Goal: Entertainment & Leisure: Consume media (video, audio)

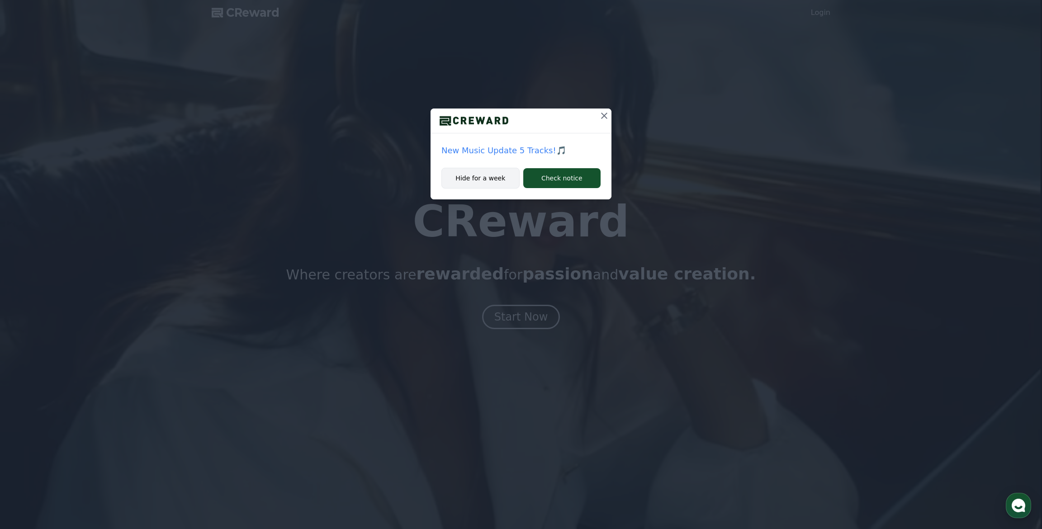
click at [472, 184] on button "Hide for a week" at bounding box center [480, 178] width 78 height 21
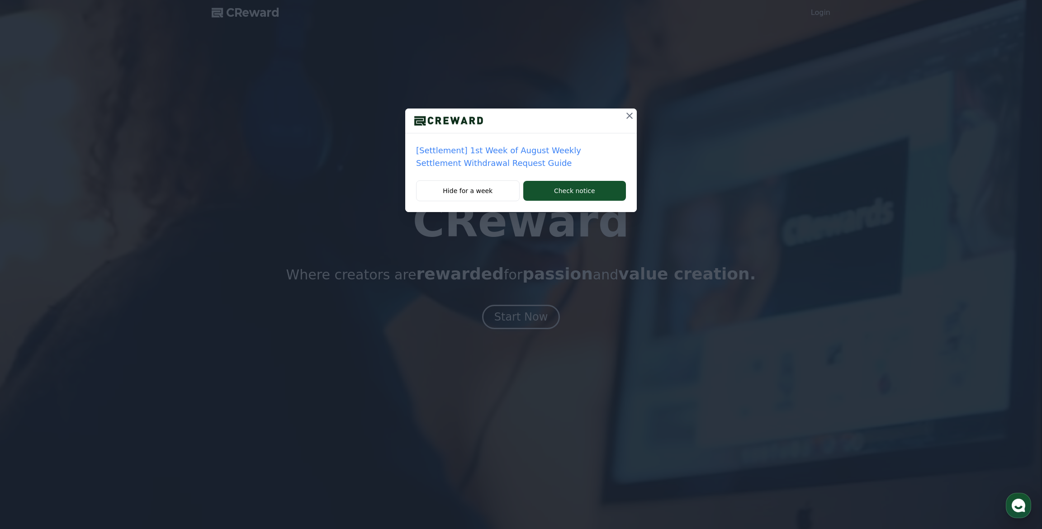
click at [625, 117] on icon at bounding box center [629, 115] width 11 height 11
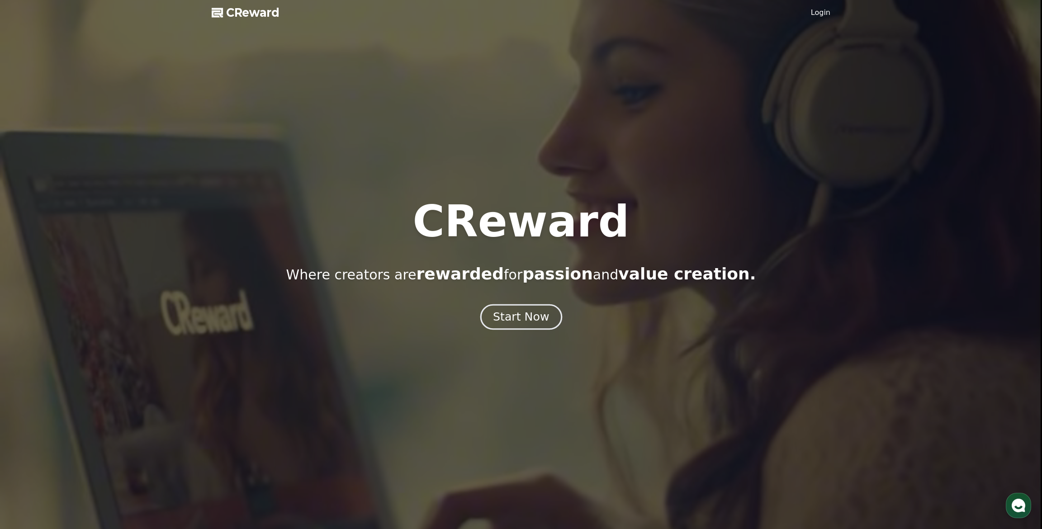
click at [503, 323] on div "Start Now" at bounding box center [521, 316] width 56 height 15
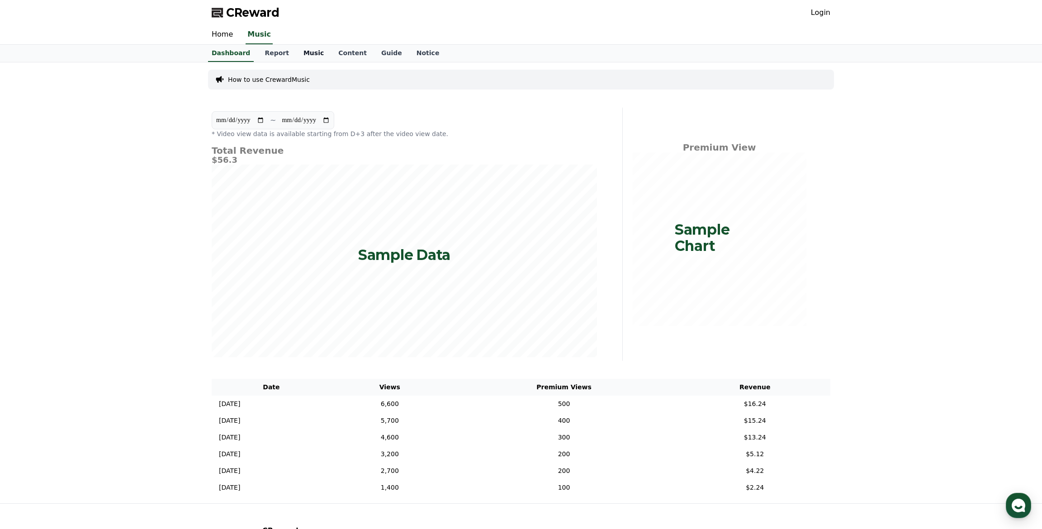
click at [304, 53] on link "Music" at bounding box center [313, 53] width 35 height 17
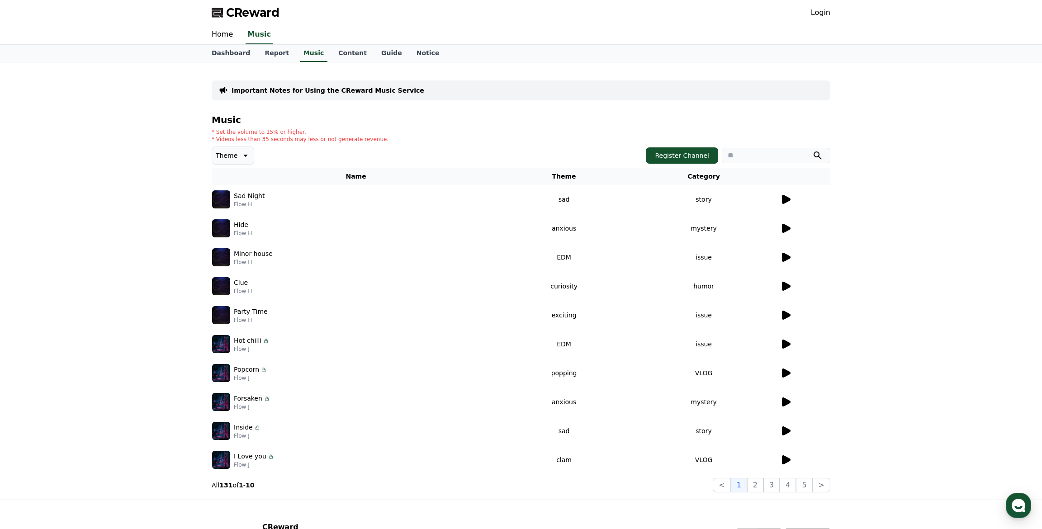
click at [241, 158] on icon at bounding box center [244, 155] width 11 height 11
click at [374, 145] on div "Music * Set the volume to 15% or higher. * Videos less than 35 seconds may less…" at bounding box center [521, 304] width 619 height 378
click at [138, 255] on div "Important Notes for Using the CReward Music Service Music * Set the volume to 1…" at bounding box center [521, 280] width 1042 height 437
click at [783, 198] on icon at bounding box center [786, 199] width 9 height 9
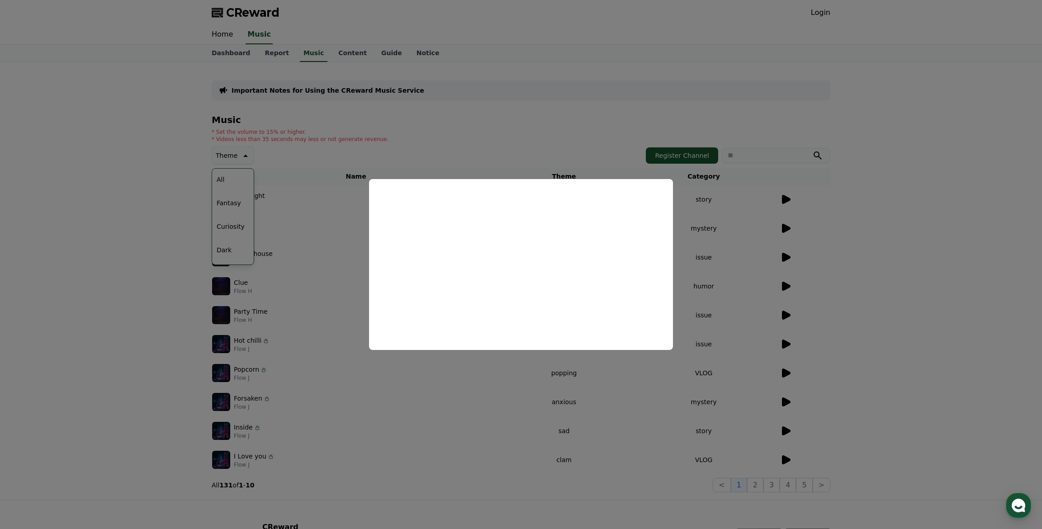
click at [466, 152] on button "close modal" at bounding box center [521, 264] width 1042 height 529
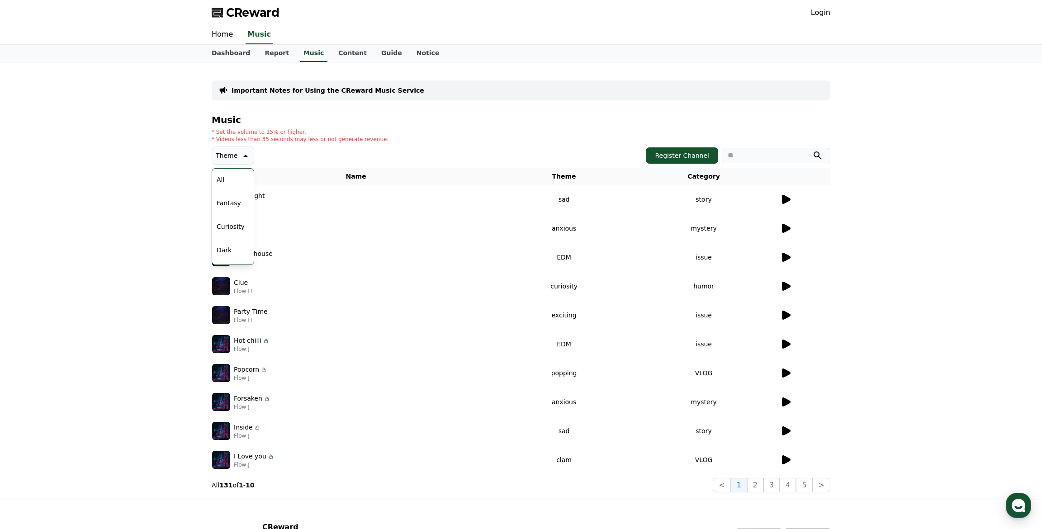
click at [788, 228] on icon at bounding box center [786, 228] width 9 height 9
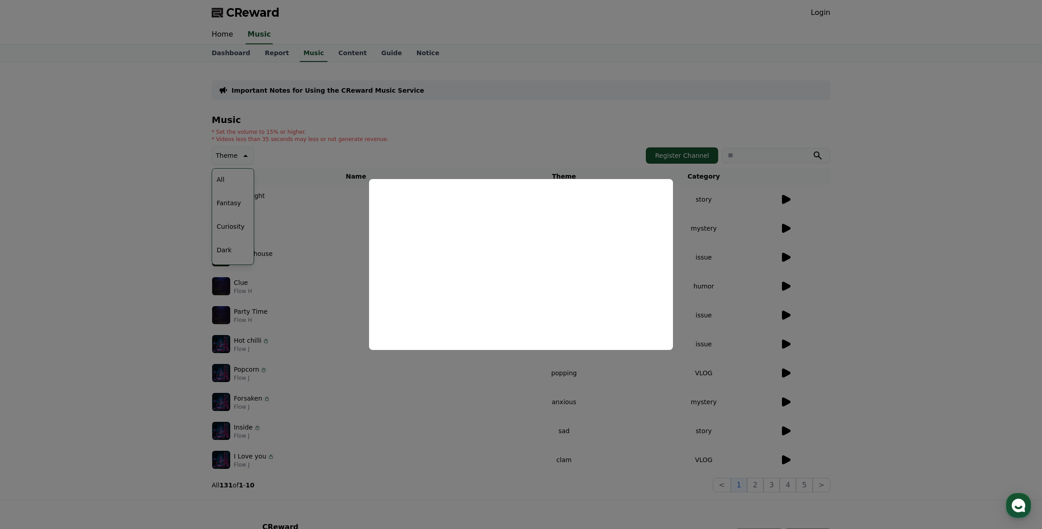
click at [530, 129] on button "close modal" at bounding box center [521, 264] width 1042 height 529
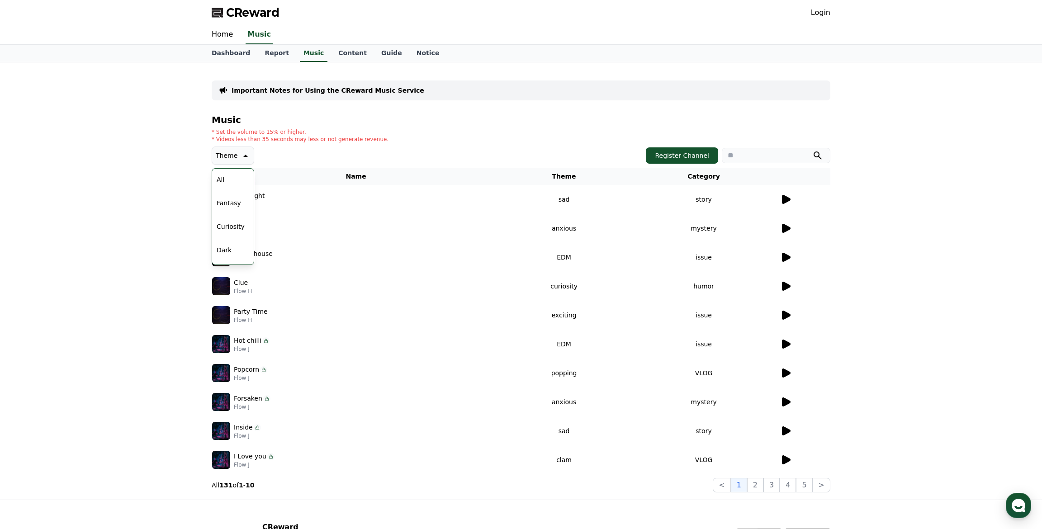
click at [229, 224] on button "Curiosity" at bounding box center [230, 227] width 35 height 20
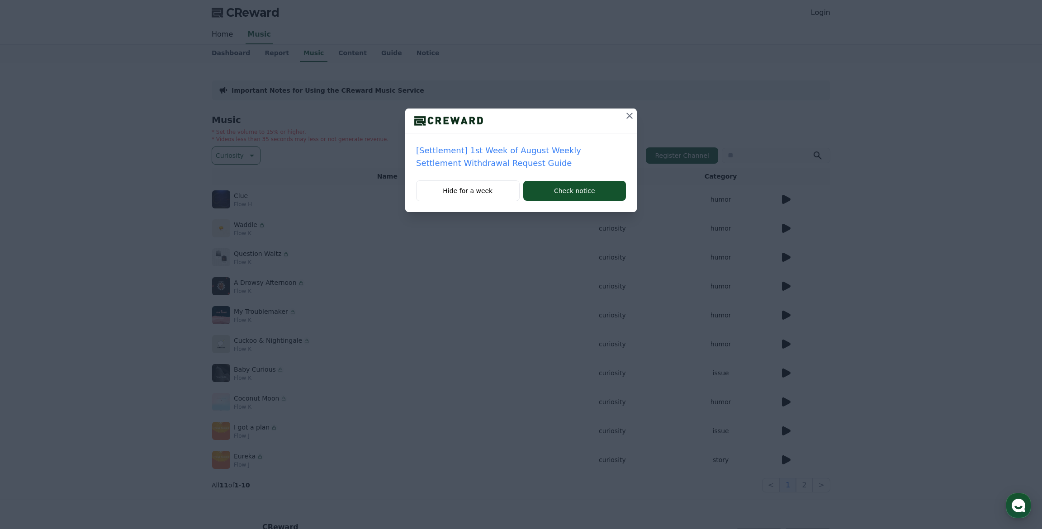
click at [632, 116] on icon at bounding box center [629, 115] width 11 height 11
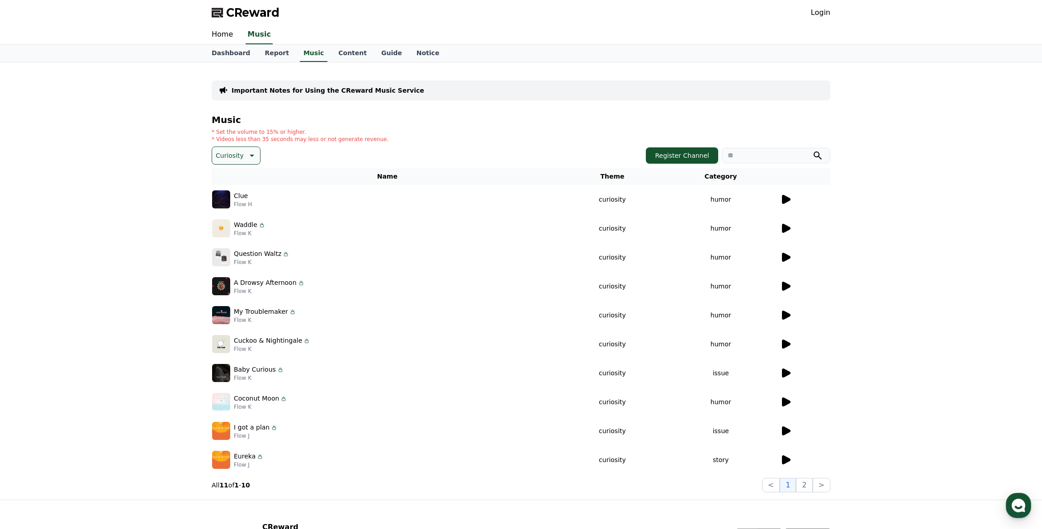
click at [786, 195] on icon at bounding box center [785, 199] width 11 height 11
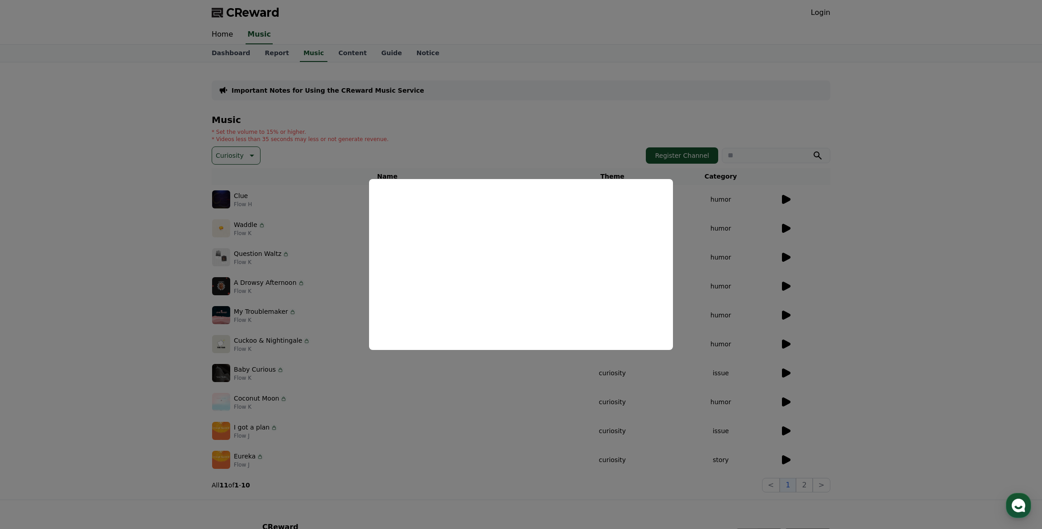
click at [723, 269] on button "close modal" at bounding box center [521, 264] width 1042 height 529
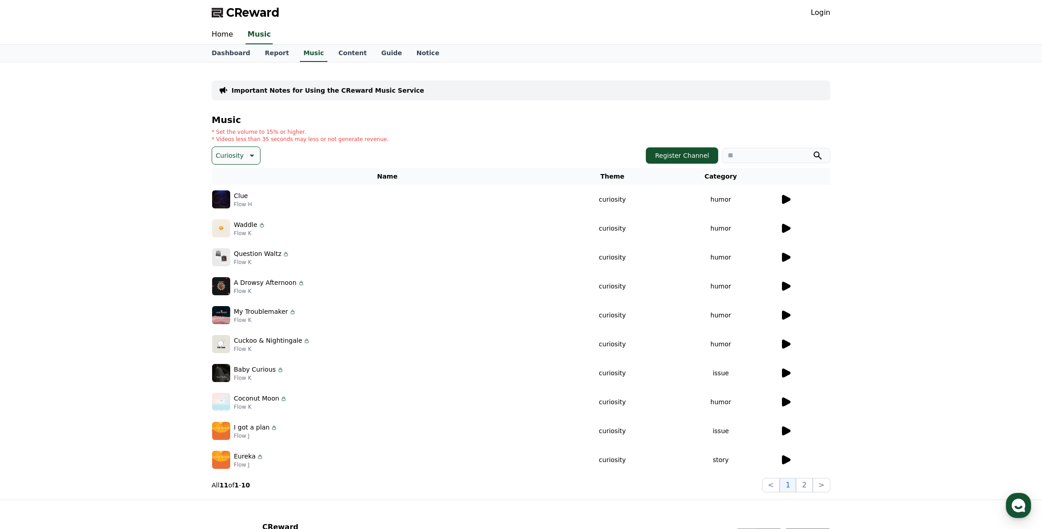
click at [785, 463] on icon at bounding box center [786, 459] width 9 height 9
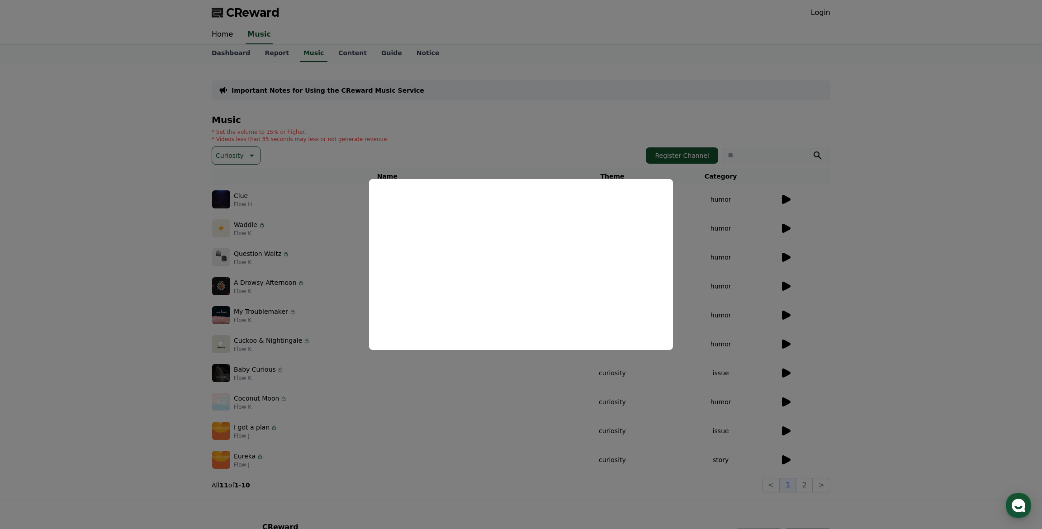
click at [732, 308] on button "close modal" at bounding box center [521, 264] width 1042 height 529
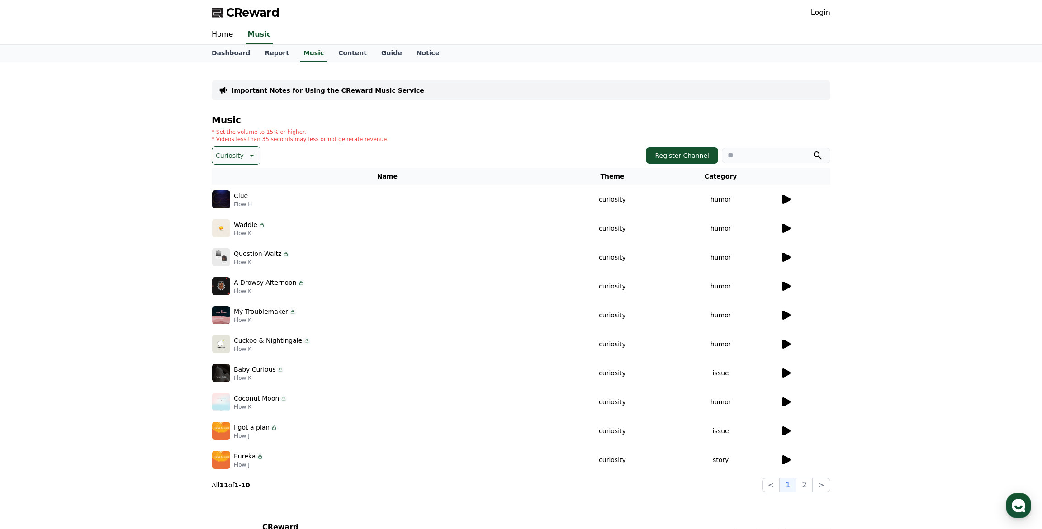
click at [781, 427] on icon at bounding box center [785, 431] width 11 height 11
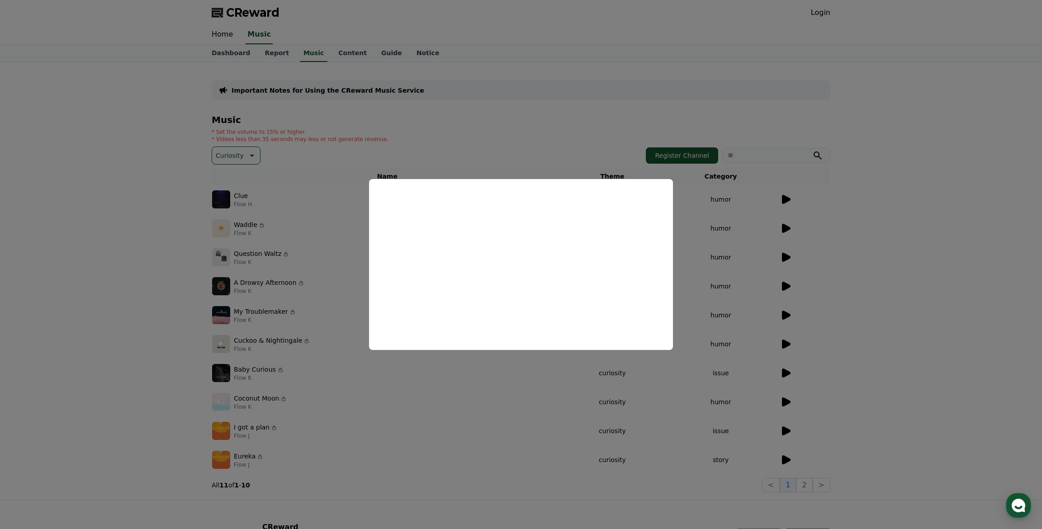
click at [324, 381] on button "close modal" at bounding box center [521, 264] width 1042 height 529
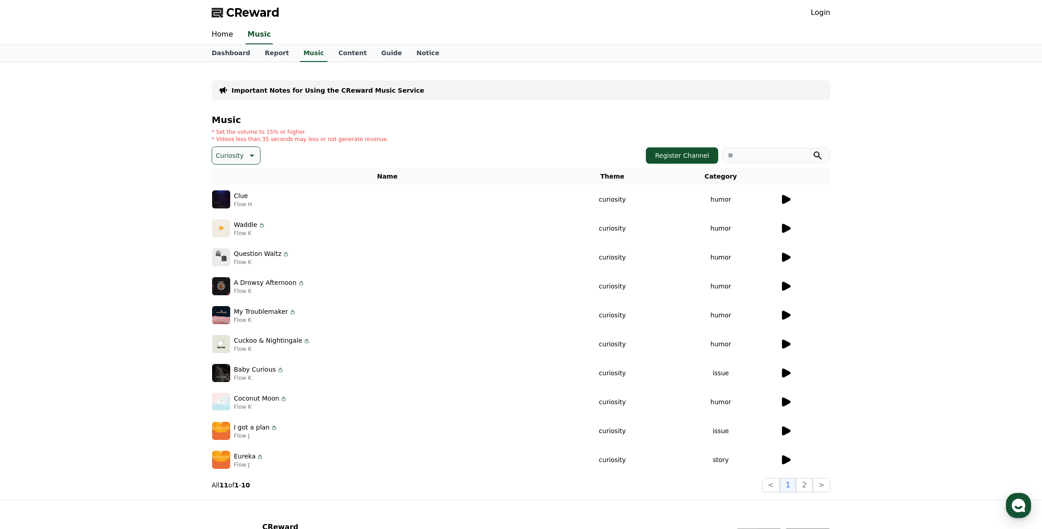
click at [784, 401] on icon at bounding box center [786, 402] width 9 height 9
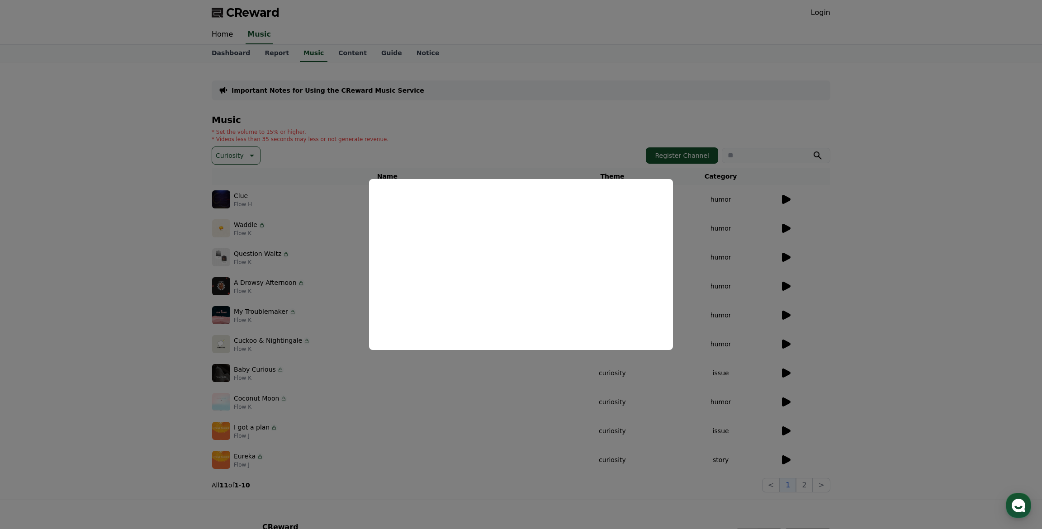
click at [279, 327] on button "close modal" at bounding box center [521, 264] width 1042 height 529
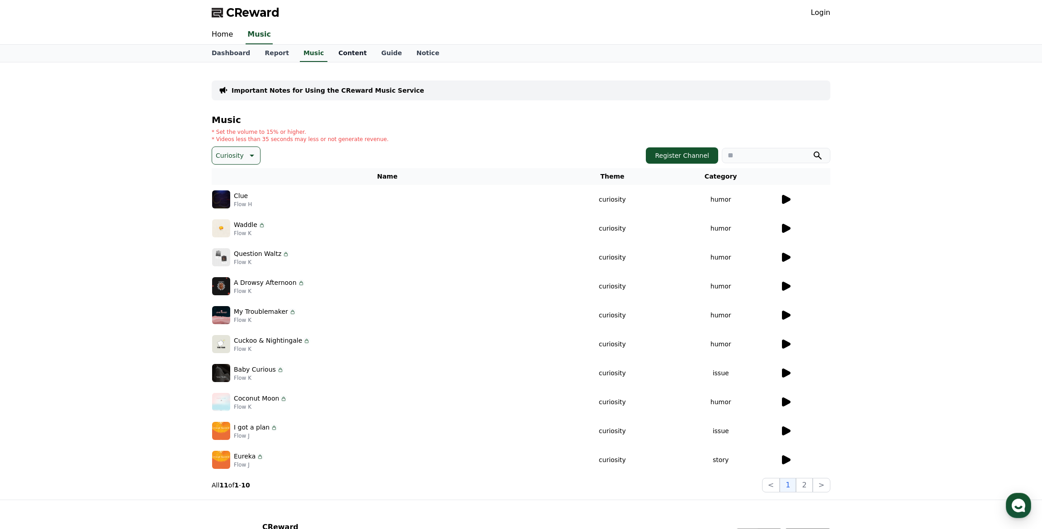
click at [345, 56] on link "Content" at bounding box center [352, 53] width 43 height 17
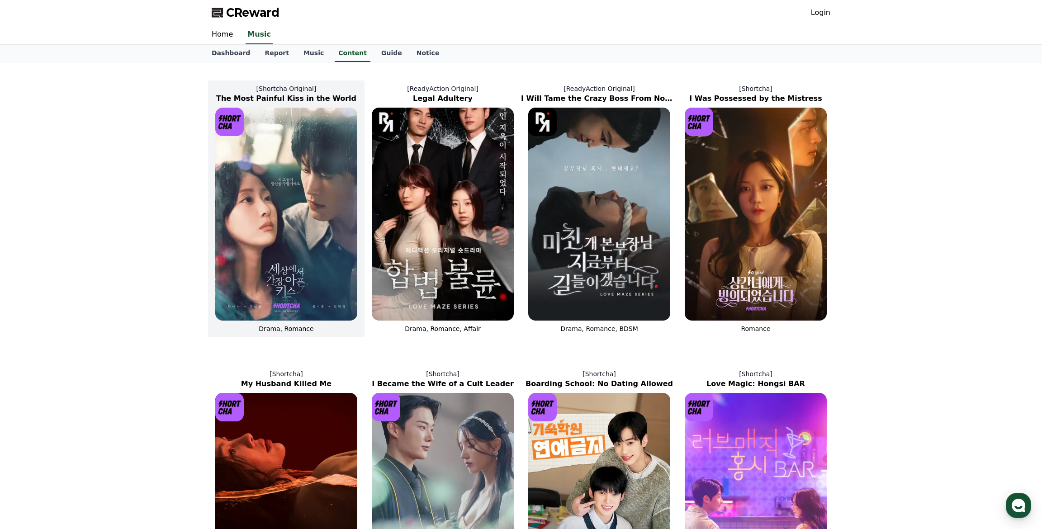
click at [282, 212] on img at bounding box center [286, 214] width 142 height 213
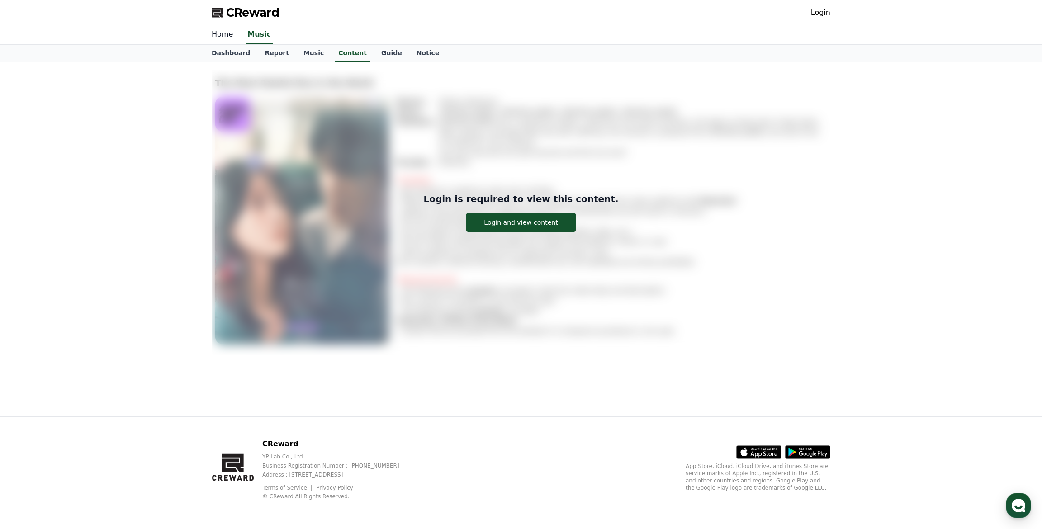
click at [229, 32] on link "Home" at bounding box center [222, 34] width 36 height 19
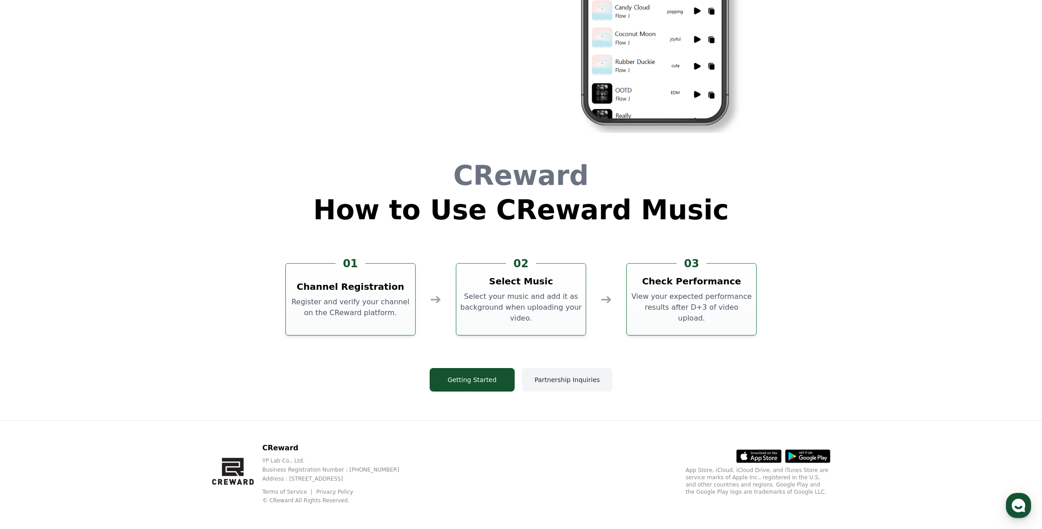
scroll to position [2450, 0]
